Goal: Task Accomplishment & Management: Use online tool/utility

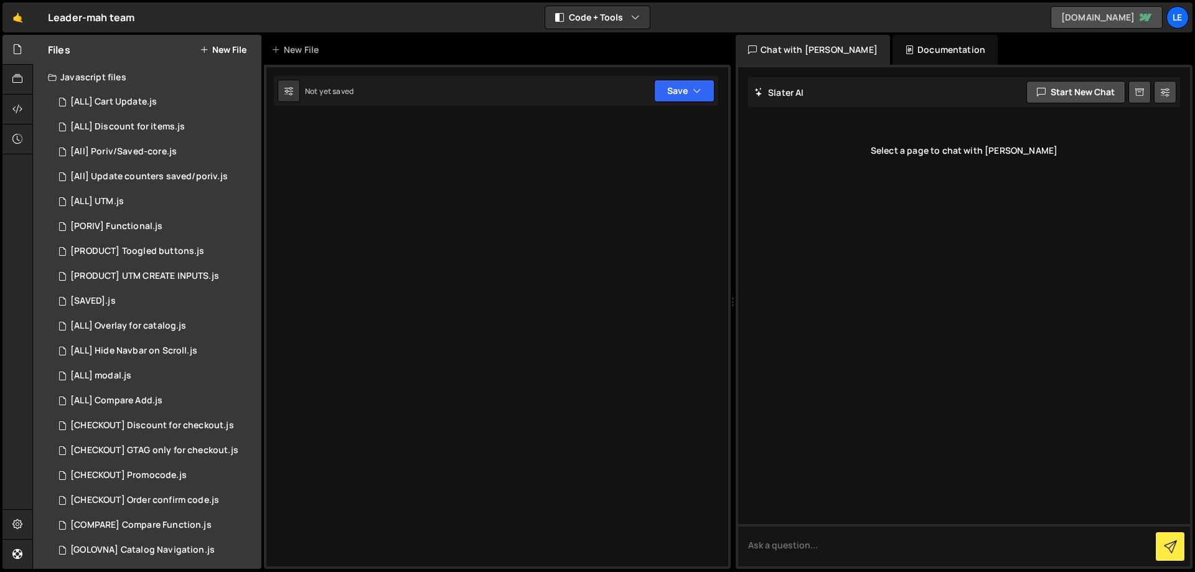
click at [1090, 22] on link "[DOMAIN_NAME]" at bounding box center [1106, 17] width 112 height 22
click at [1181, 22] on div "Le" at bounding box center [1177, 17] width 22 height 22
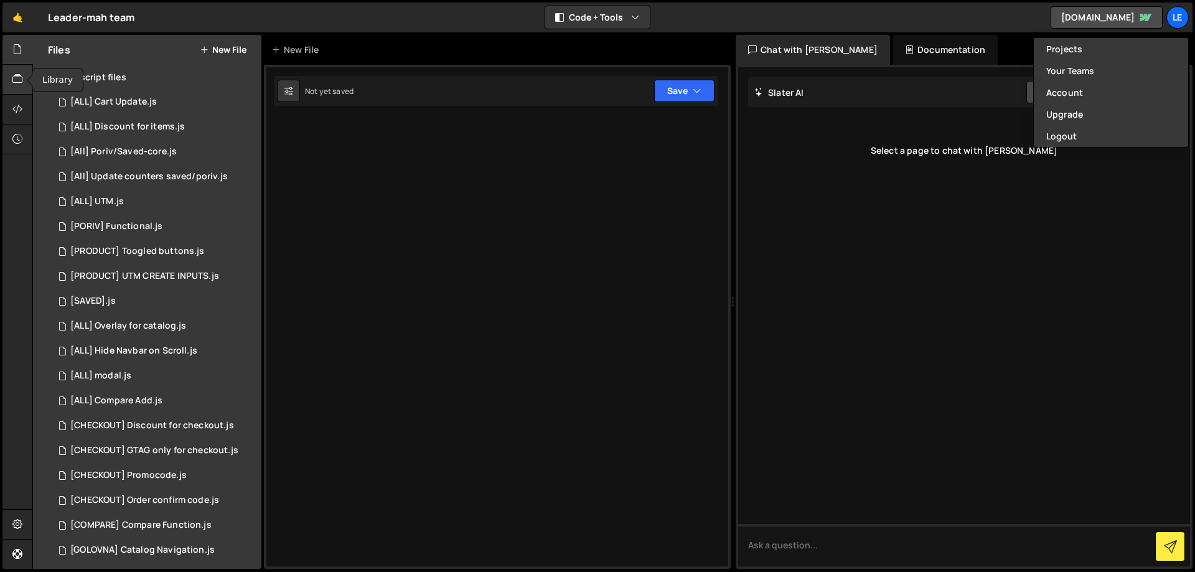
click at [20, 83] on icon at bounding box center [17, 79] width 10 height 14
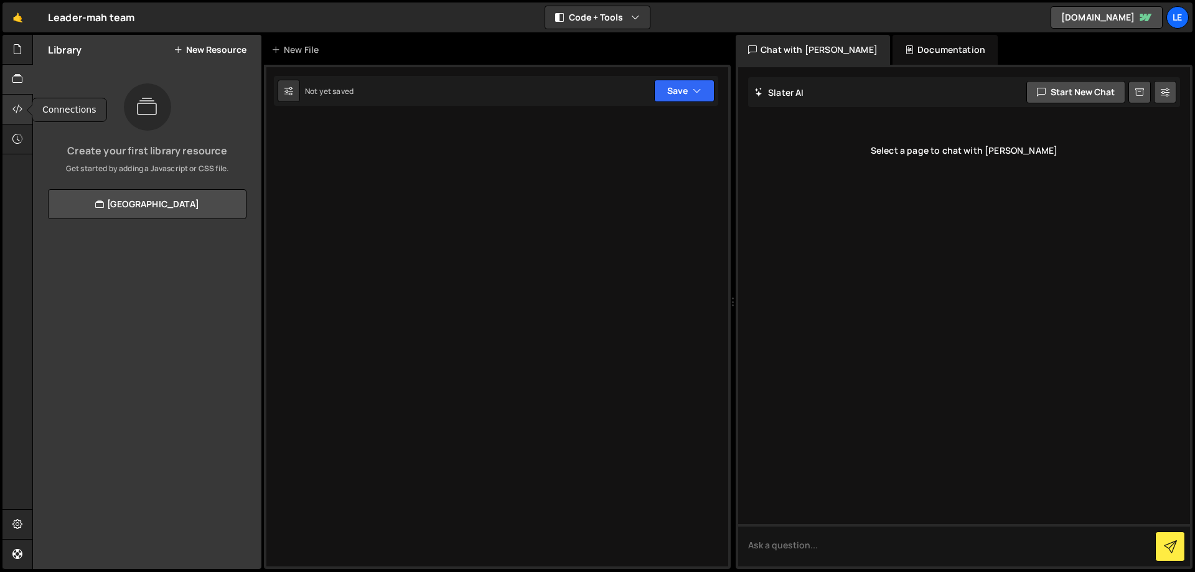
click at [18, 105] on icon at bounding box center [17, 109] width 10 height 14
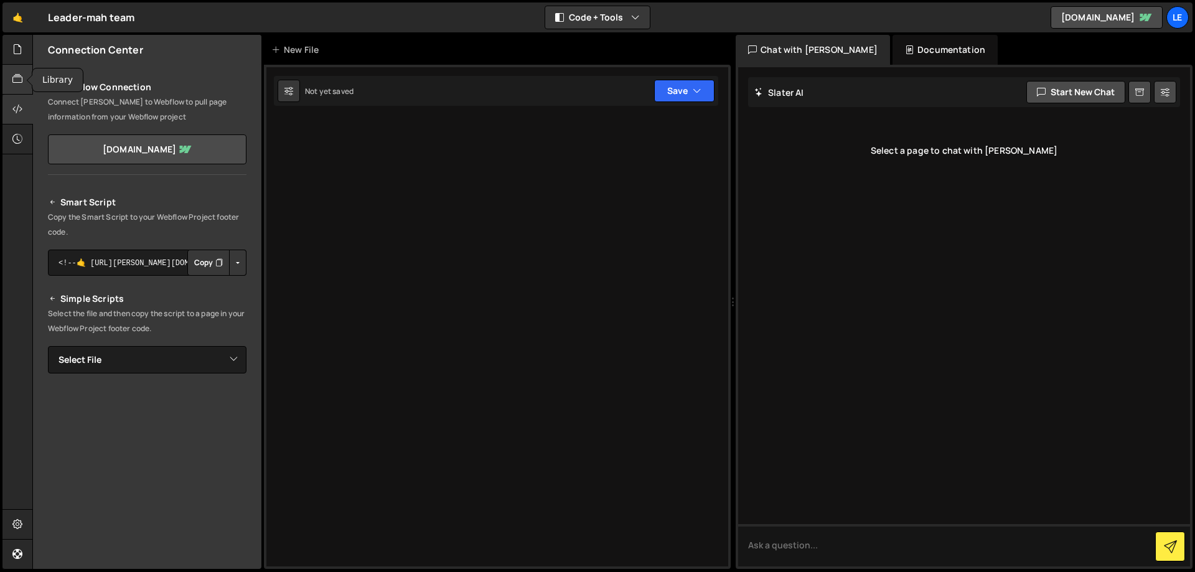
click at [20, 82] on icon at bounding box center [17, 79] width 10 height 14
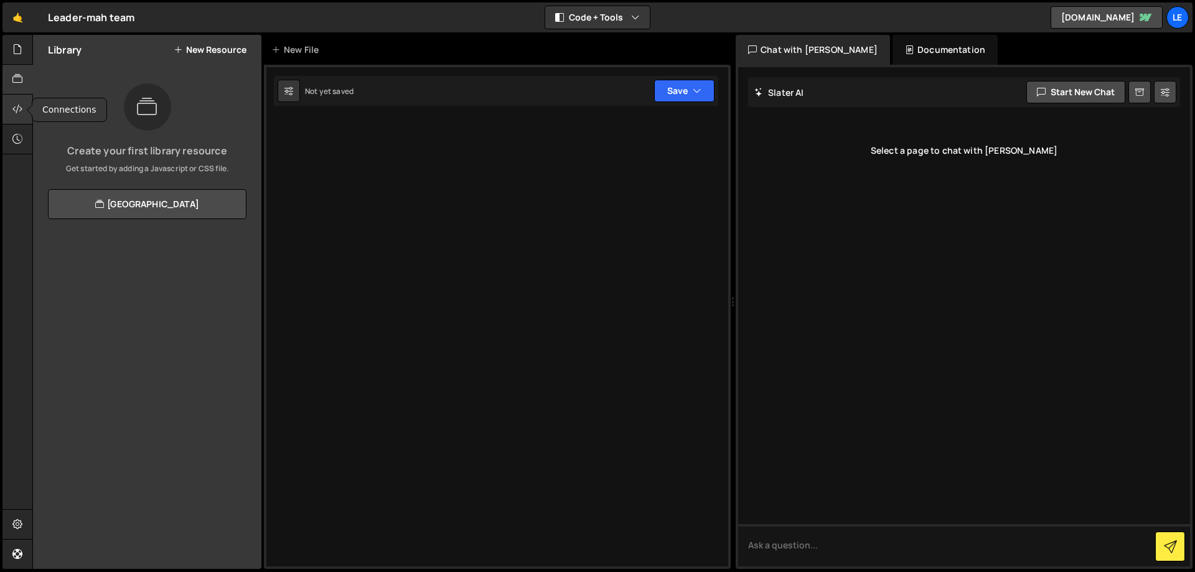
click at [21, 101] on div at bounding box center [17, 110] width 30 height 30
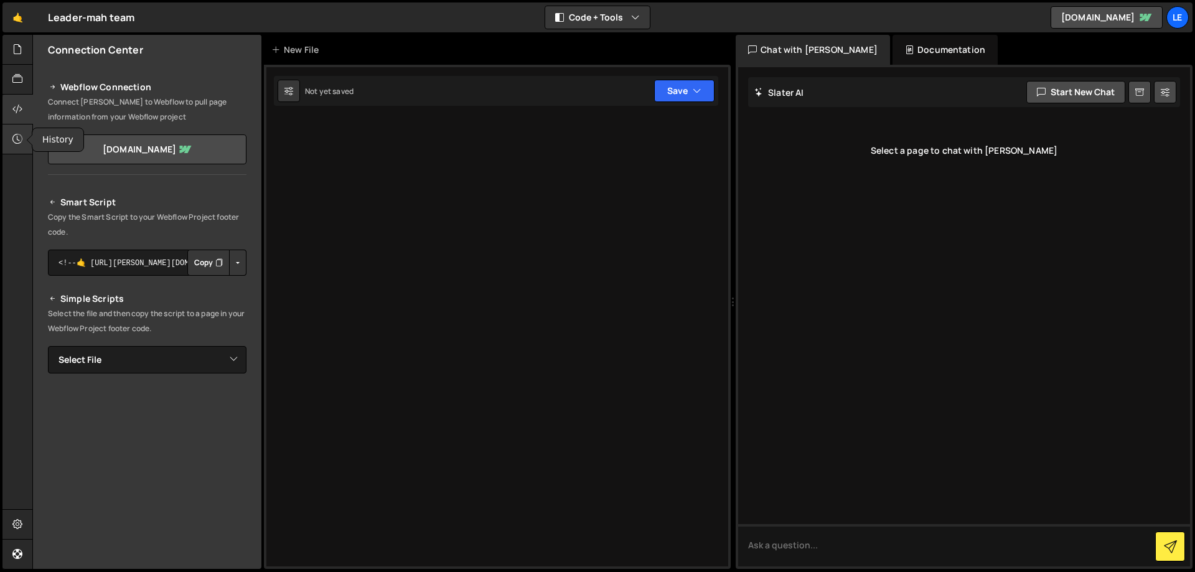
click at [21, 136] on icon at bounding box center [17, 139] width 10 height 14
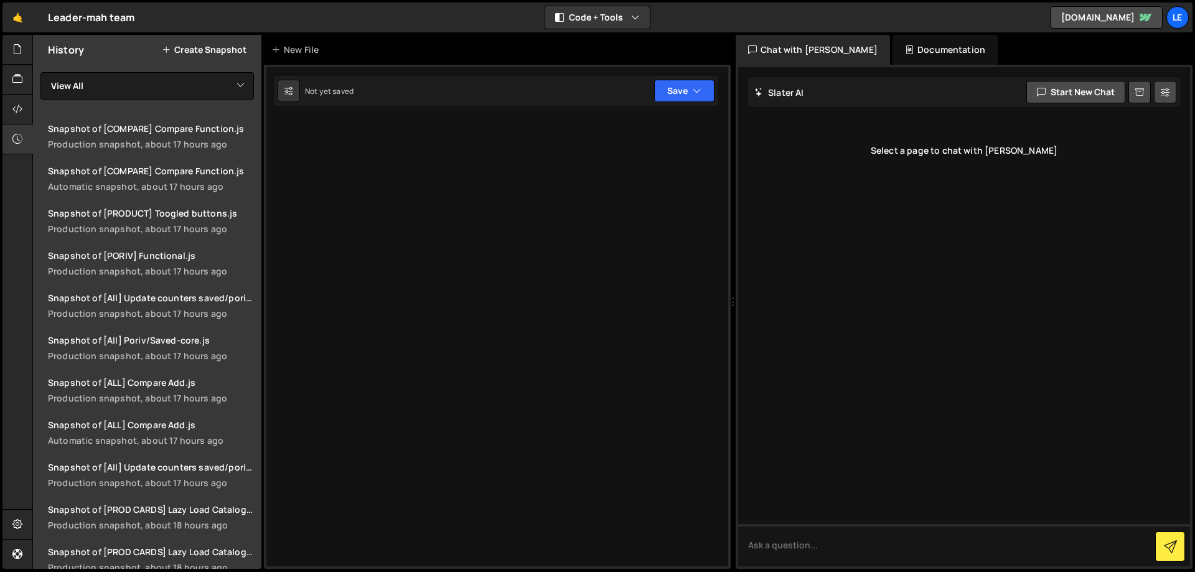
click at [195, 52] on button "Create Snapshot" at bounding box center [204, 50] width 85 height 10
click at [184, 138] on div "Production snapshot, about 17 hours ago" at bounding box center [151, 144] width 206 height 12
click at [16, 54] on icon at bounding box center [17, 49] width 10 height 14
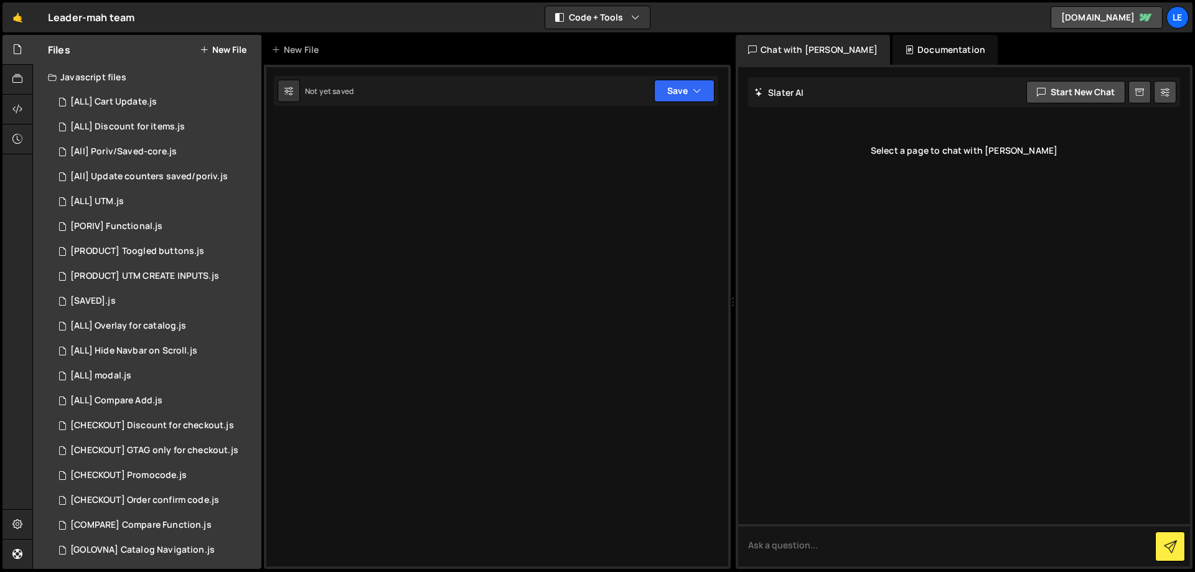
drag, startPoint x: 108, startPoint y: 77, endPoint x: 98, endPoint y: 73, distance: 10.6
click at [98, 73] on div "Javascript files" at bounding box center [147, 77] width 228 height 25
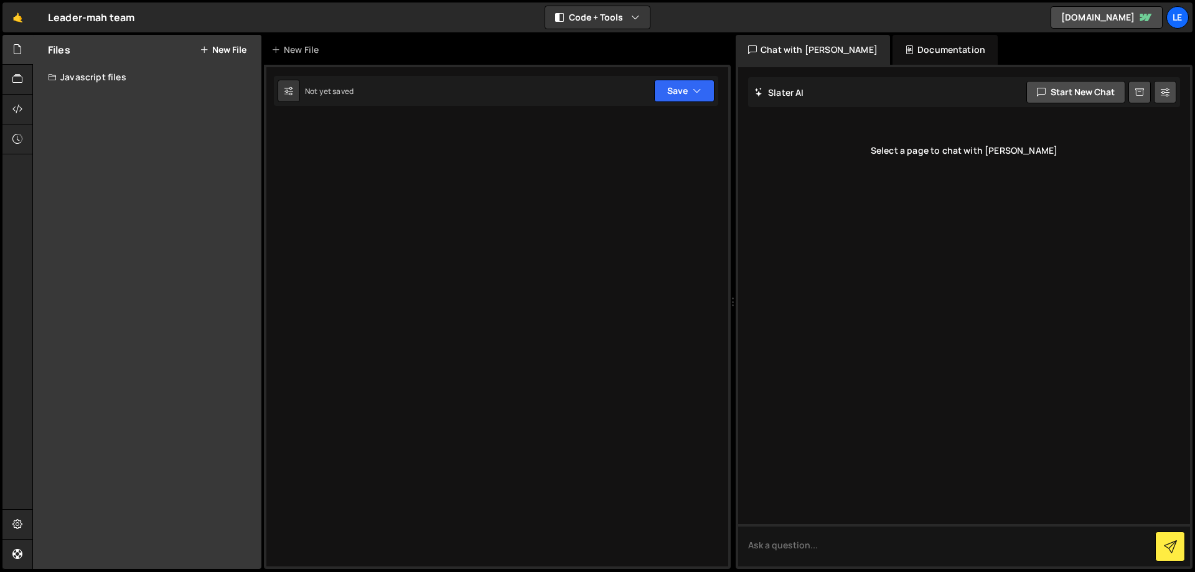
click at [98, 73] on div "Javascript files" at bounding box center [147, 77] width 228 height 25
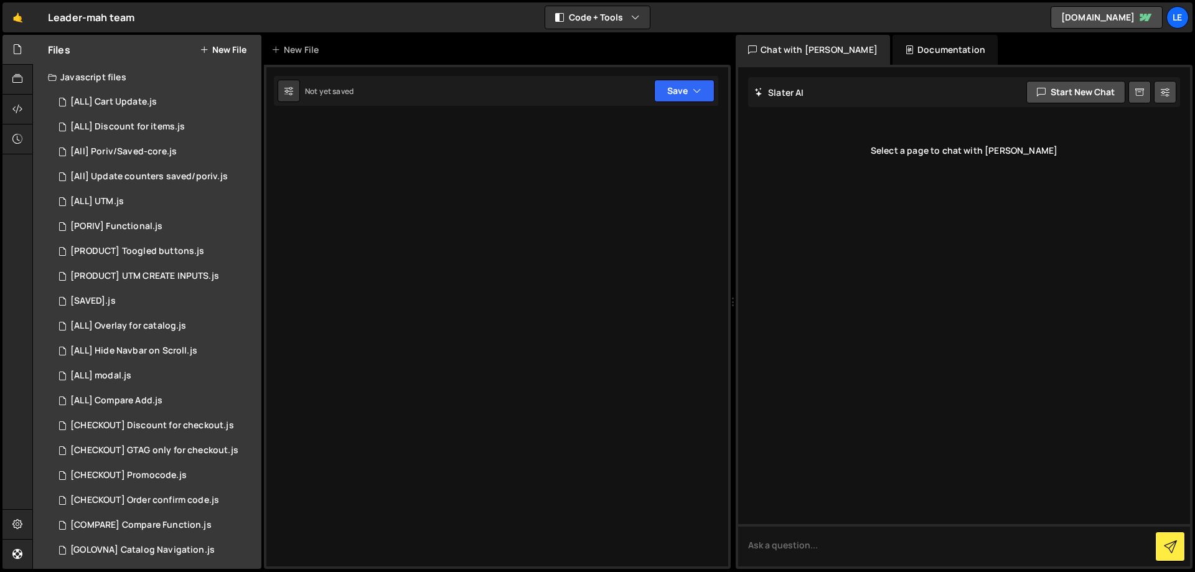
click at [98, 73] on div "Javascript files" at bounding box center [147, 77] width 228 height 25
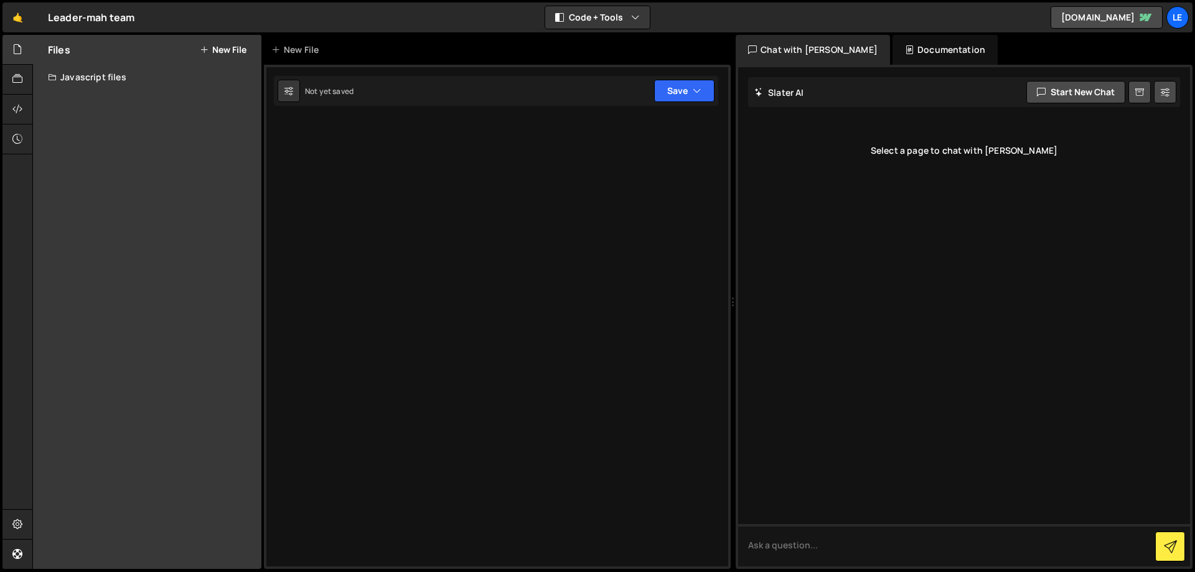
click at [103, 75] on div "Javascript files" at bounding box center [147, 77] width 228 height 25
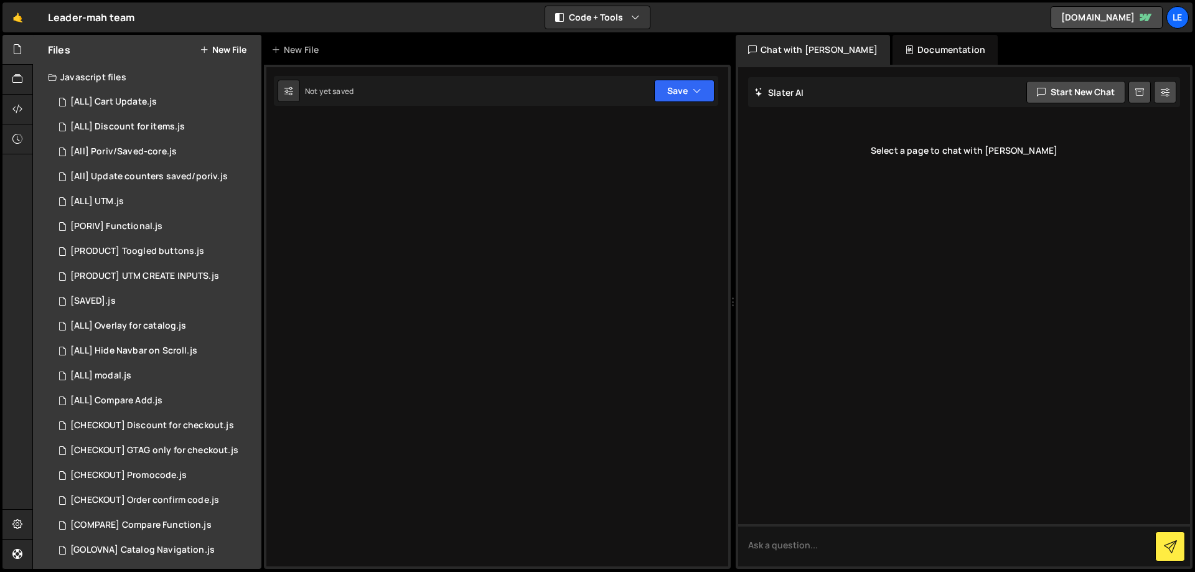
click at [373, 170] on div at bounding box center [497, 317] width 467 height 504
click at [159, 296] on div "1 [SAVED].js 0" at bounding box center [157, 301] width 218 height 25
click at [157, 286] on div "1 [PRODUCT] UTM CREATE INPUTS.js 0" at bounding box center [157, 276] width 218 height 25
